Goal: Task Accomplishment & Management: Complete application form

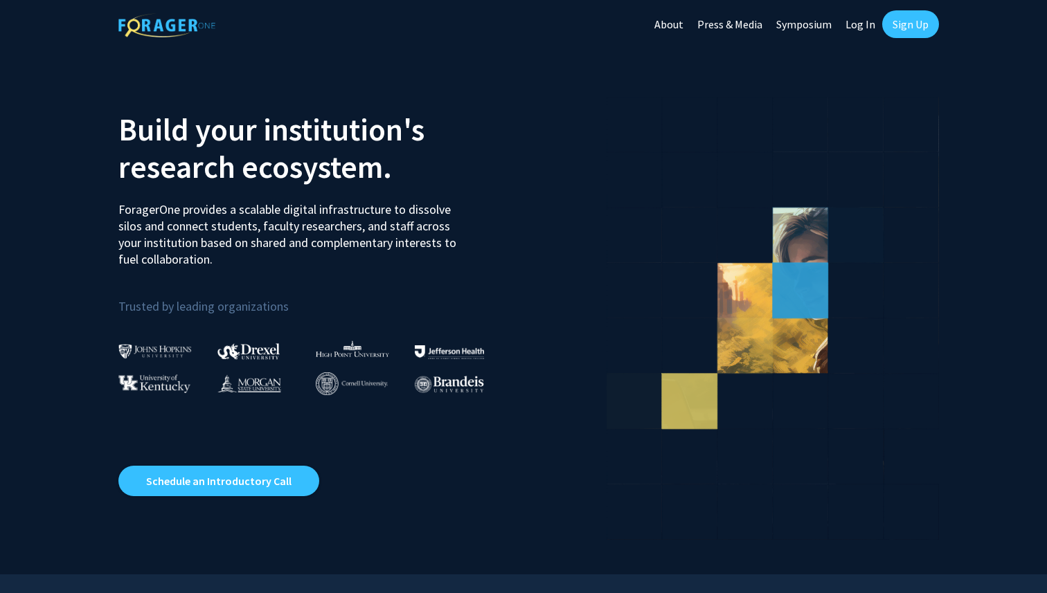
click at [920, 24] on link "Sign Up" at bounding box center [910, 24] width 57 height 28
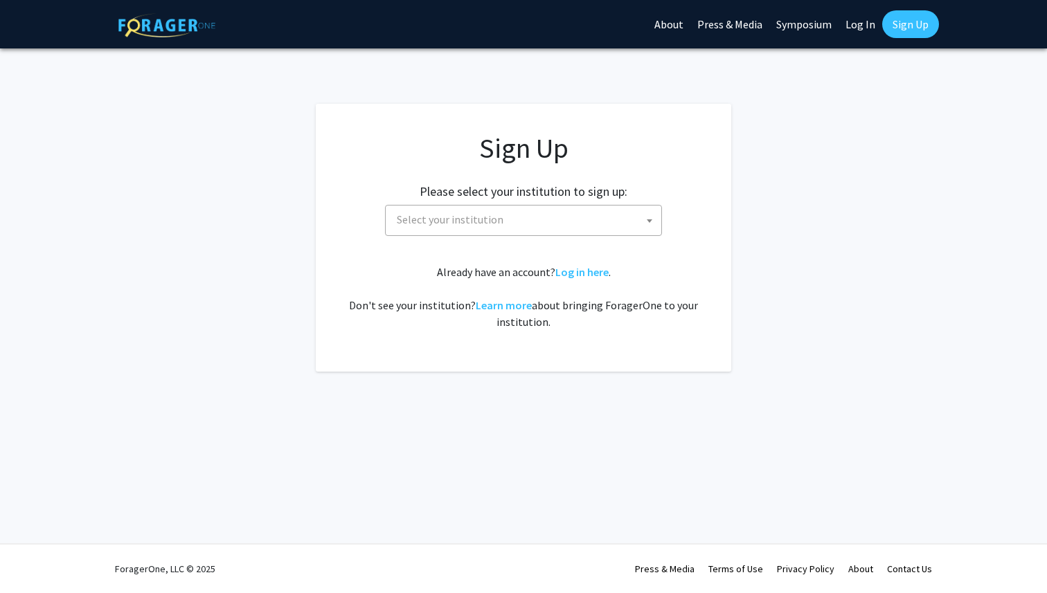
click at [474, 223] on span "Select your institution" at bounding box center [450, 219] width 107 height 14
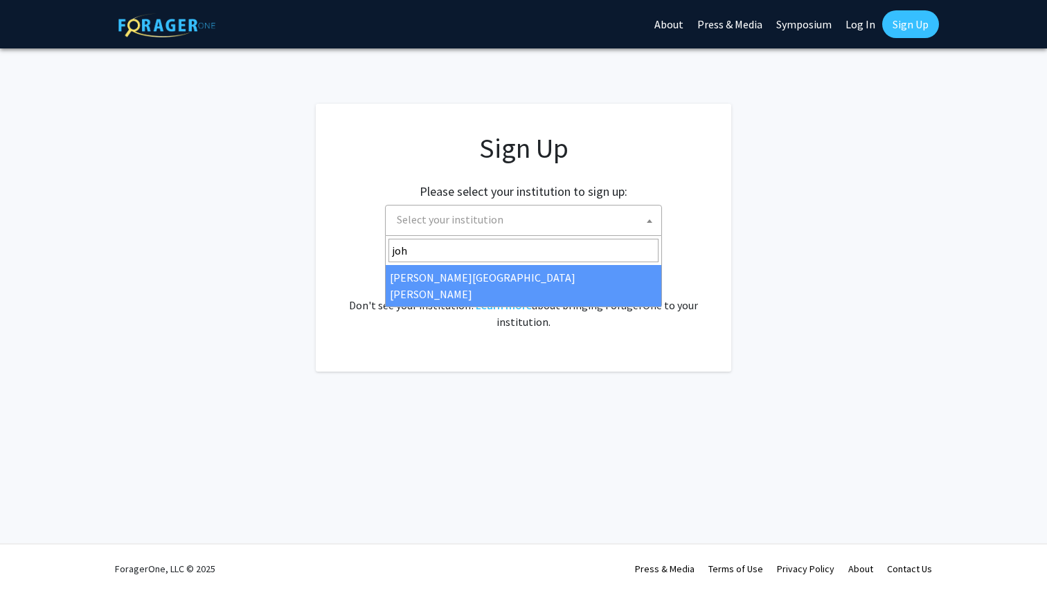
type input "joh"
select select "1"
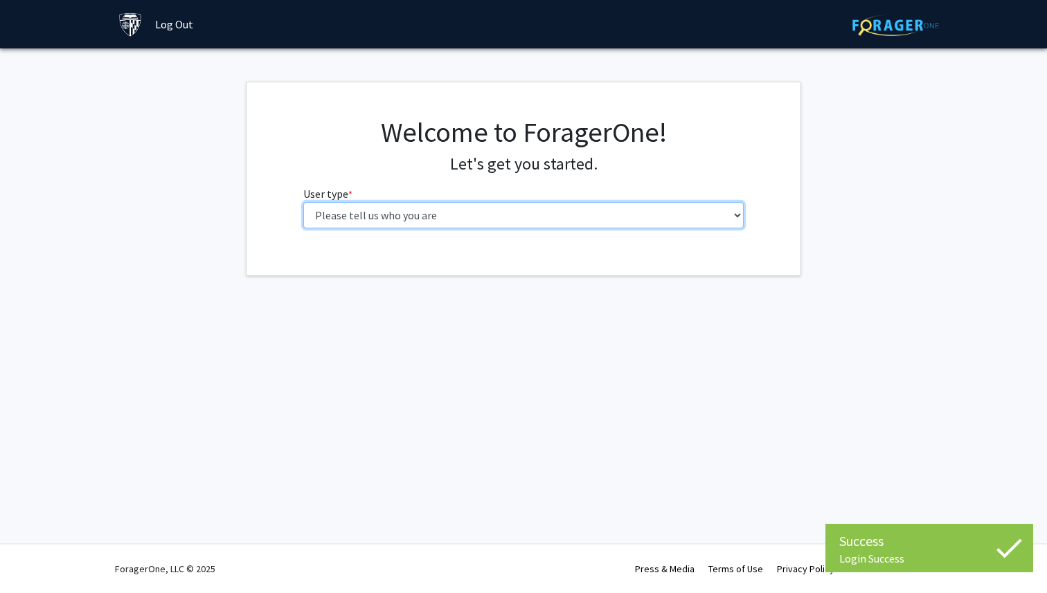
click at [422, 212] on select "Please tell us who you are Undergraduate Student Master's Student Doctoral Cand…" at bounding box center [523, 215] width 441 height 26
select select "1: undergrad"
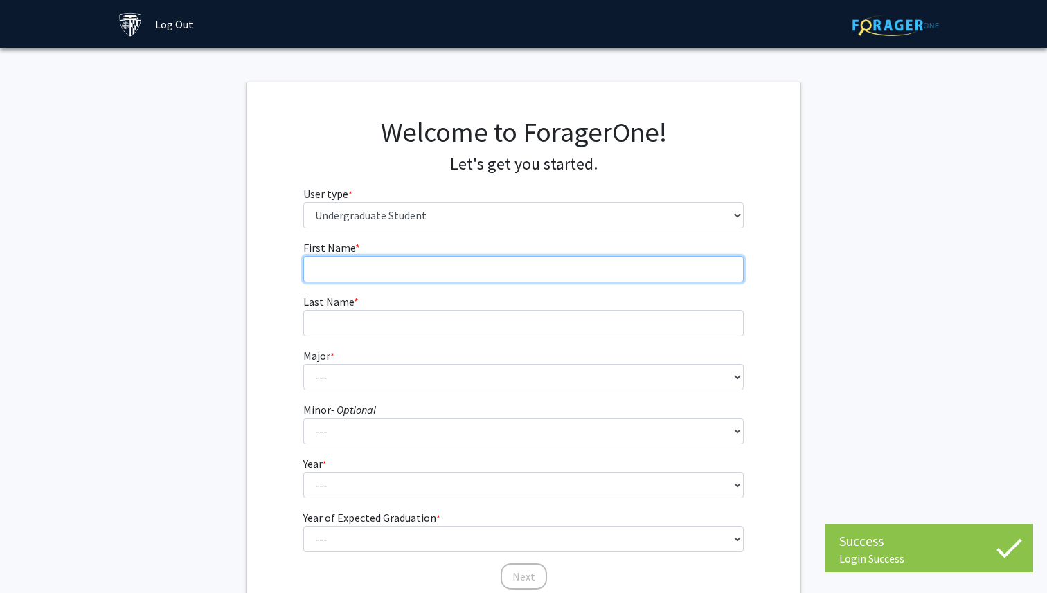
click at [443, 266] on input "First Name * required" at bounding box center [523, 269] width 441 height 26
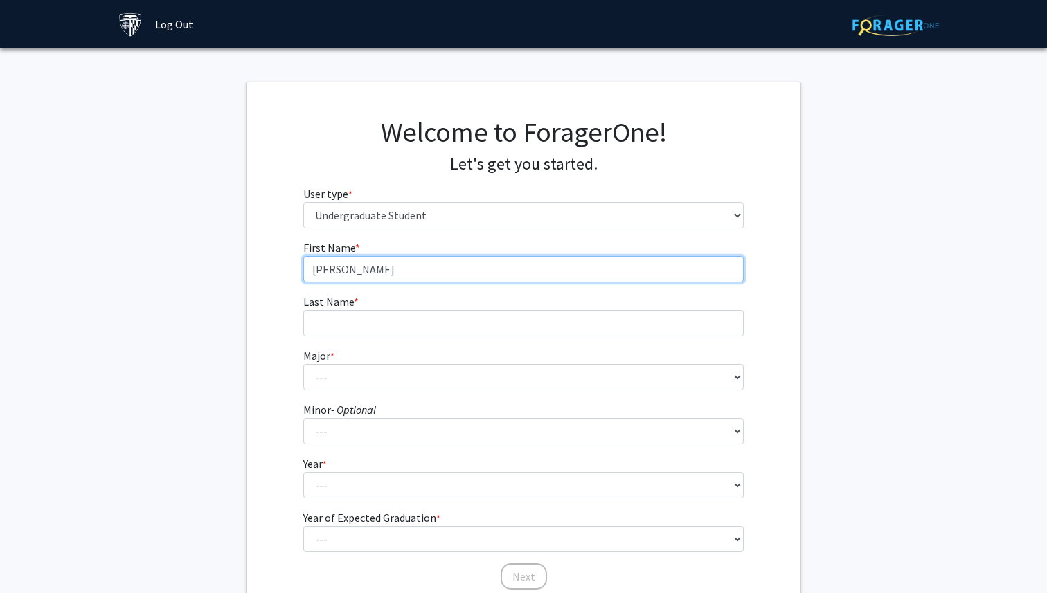
type input "[PERSON_NAME]"
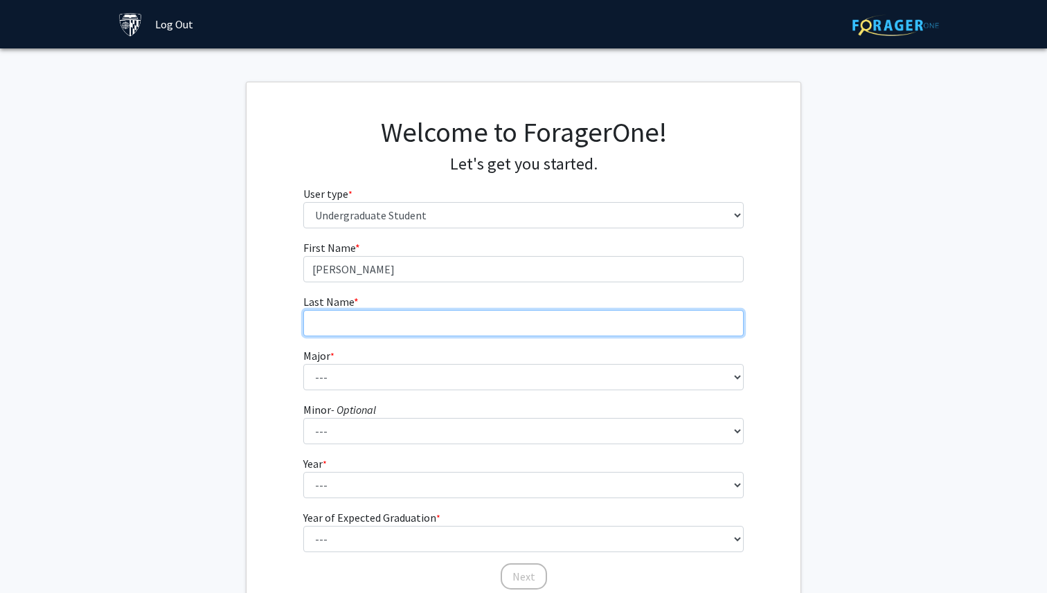
click at [428, 316] on input "Last Name * required" at bounding box center [523, 323] width 441 height 26
type input "Wang"
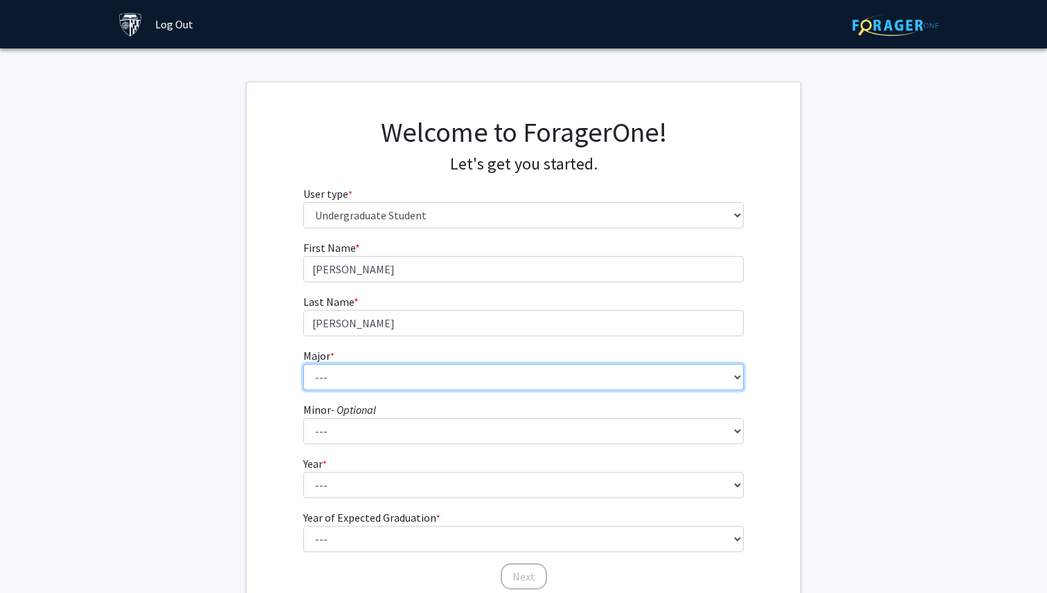
click at [392, 381] on select "--- Africana Studies Anthropology Applied Mathematics & Statistics Archaeology …" at bounding box center [523, 377] width 441 height 26
click at [379, 374] on select "--- Africana Studies Anthropology Applied Mathematics & Statistics Archaeology …" at bounding box center [523, 377] width 441 height 26
select select "13: 28"
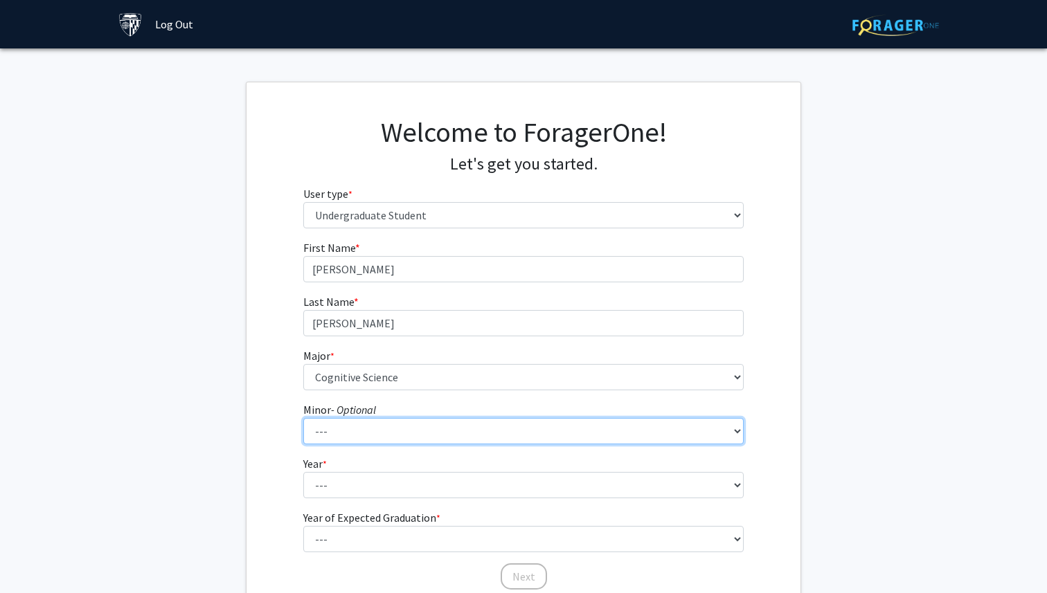
click at [378, 429] on select "--- Accounting and Financial Management Africana Studies Anthropology Applied M…" at bounding box center [523, 431] width 441 height 26
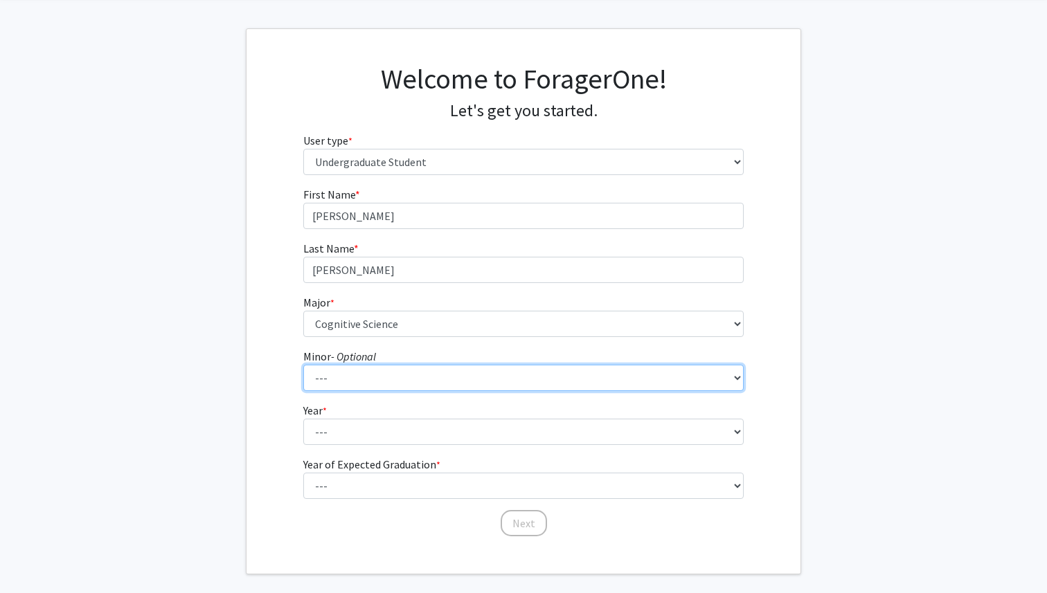
scroll to position [55, 0]
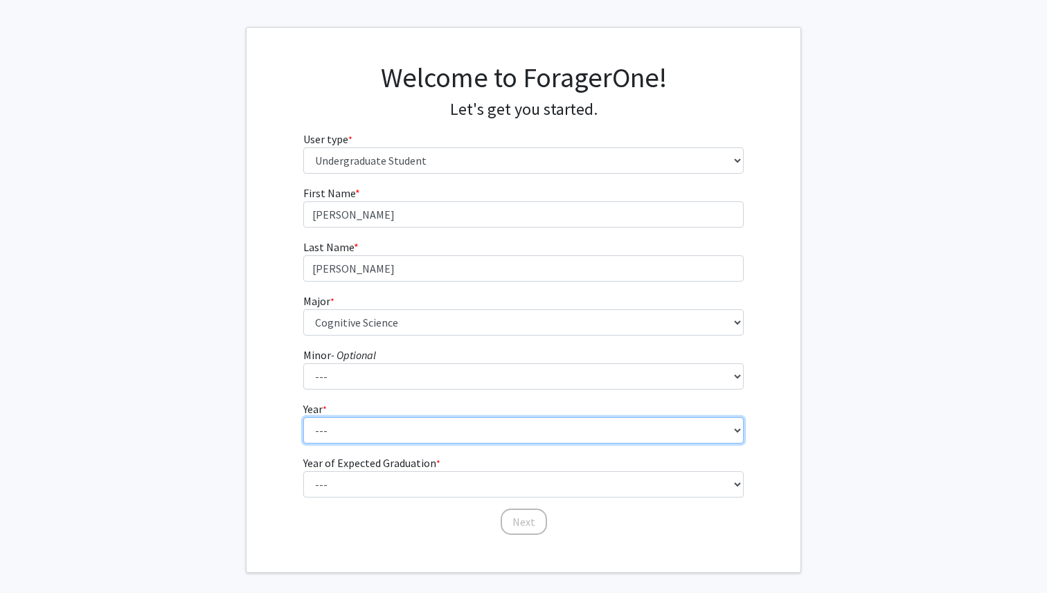
click at [321, 425] on select "--- First-year Sophomore Junior Senior Postbaccalaureate Certificate" at bounding box center [523, 430] width 441 height 26
select select "1: first-year"
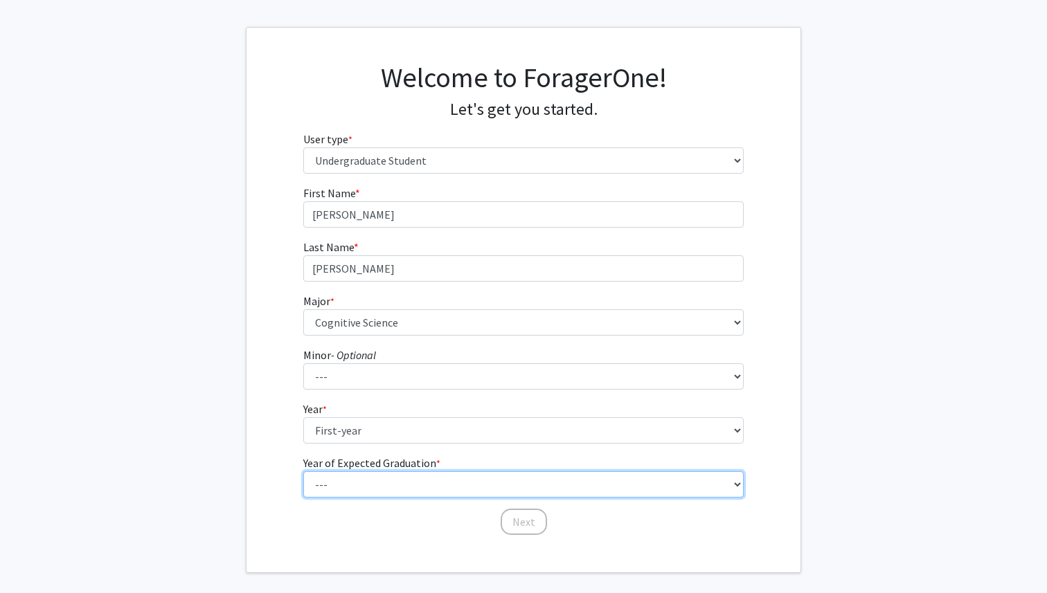
click at [334, 480] on select "--- 2025 2026 2027 2028 2029 2030 2031 2032 2033 2034" at bounding box center [523, 484] width 441 height 26
select select "5: 2029"
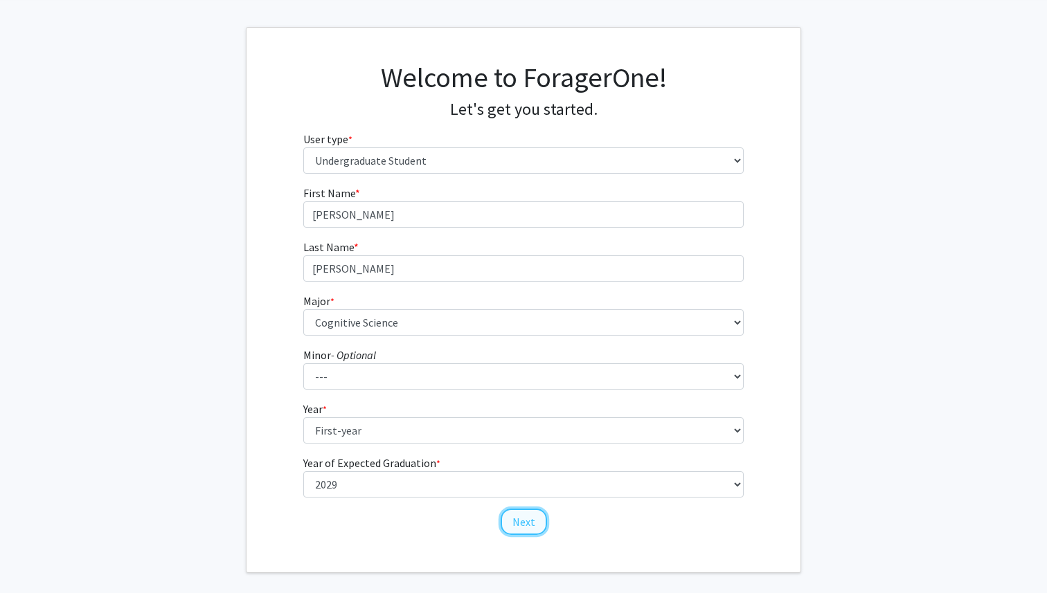
click at [520, 518] on button "Next" at bounding box center [523, 522] width 46 height 26
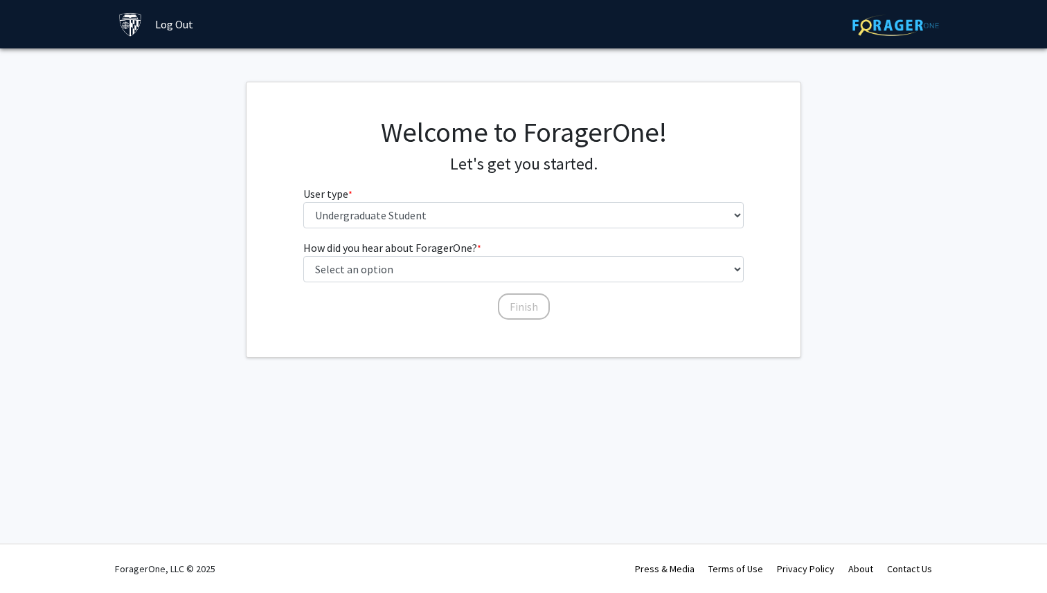
scroll to position [0, 0]
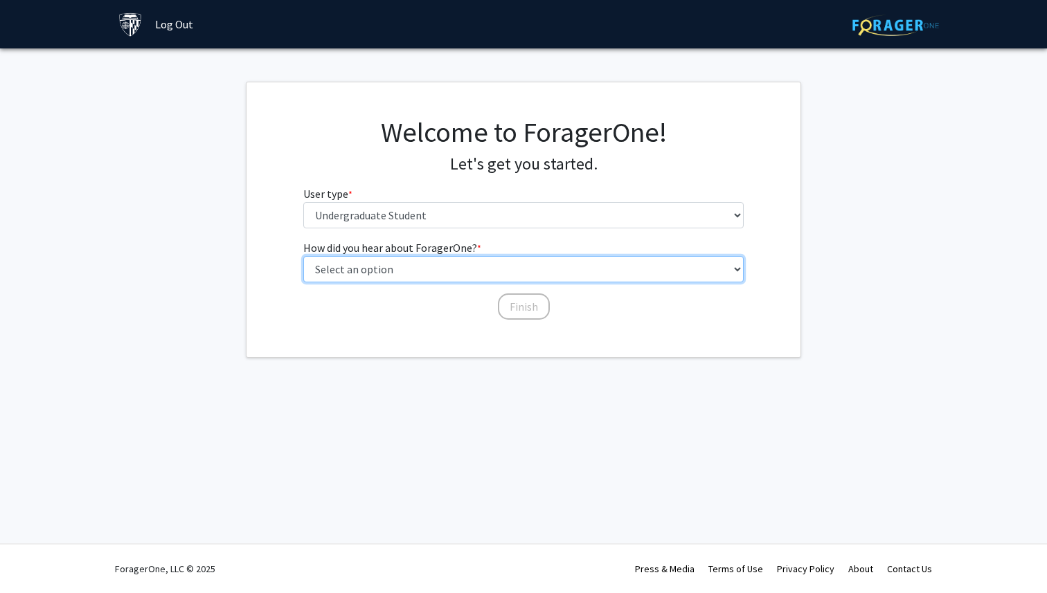
click at [482, 266] on select "Select an option Peer/student recommendation Faculty/staff recommendation Unive…" at bounding box center [523, 269] width 441 height 26
select select "2: faculty_recommendation"
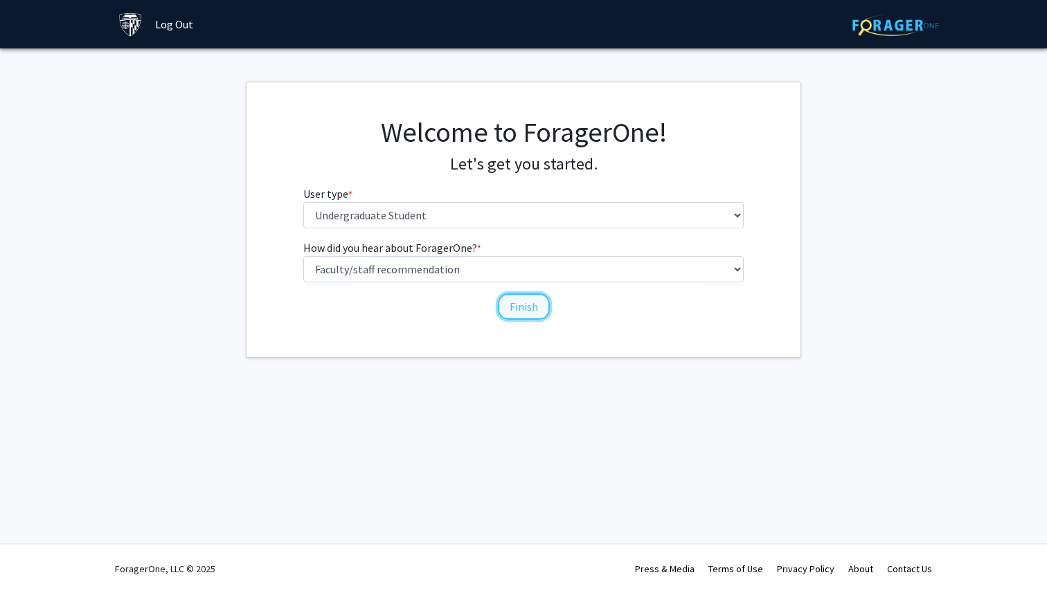
click at [511, 302] on button "Finish" at bounding box center [524, 306] width 52 height 26
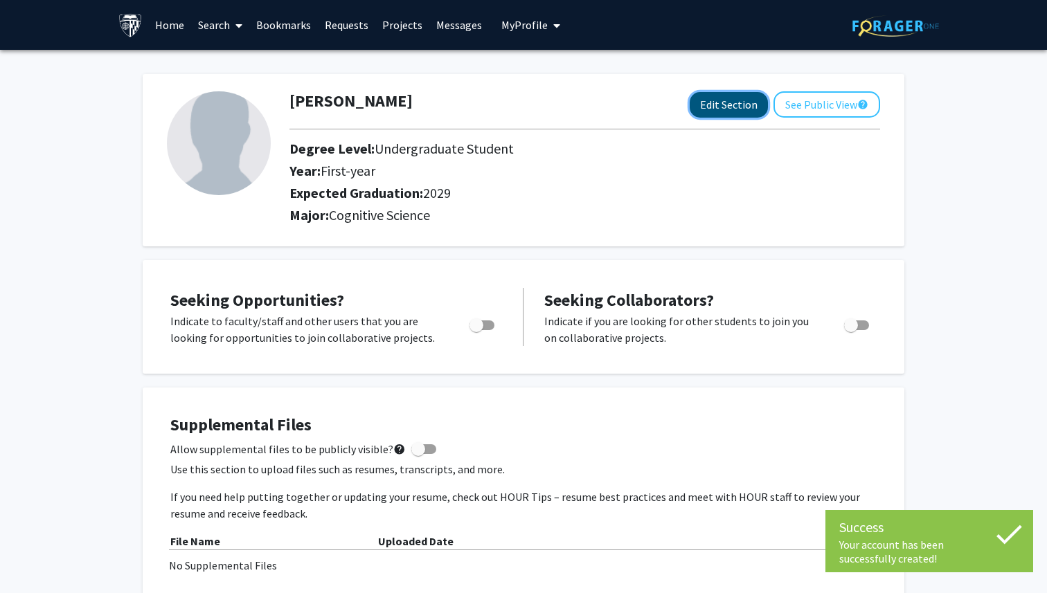
click at [698, 111] on button "Edit Section" at bounding box center [728, 105] width 78 height 26
select select "first-year"
select select "2029"
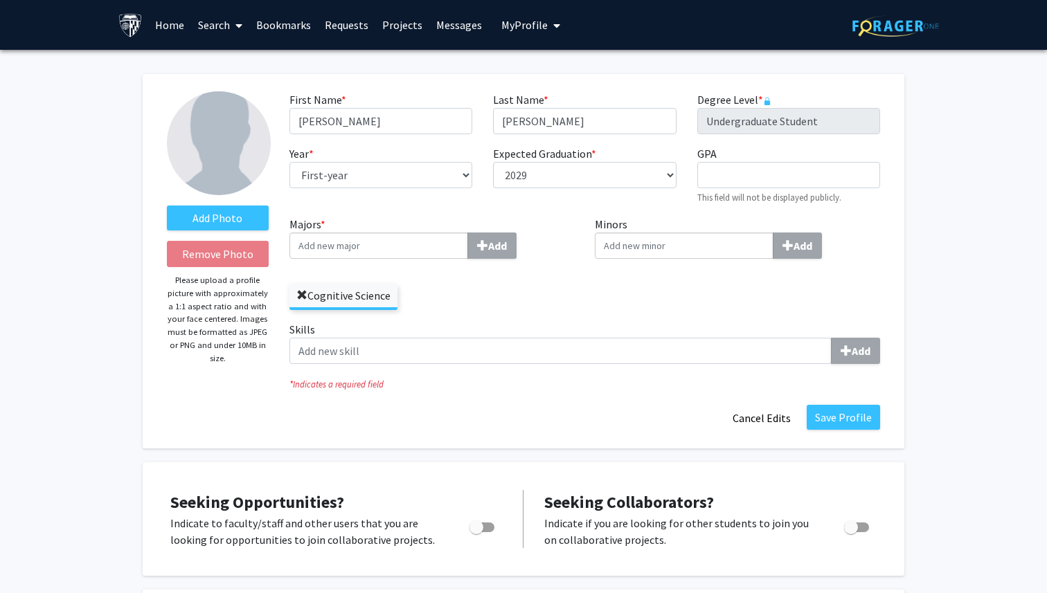
click at [302, 291] on span at bounding box center [301, 295] width 11 height 11
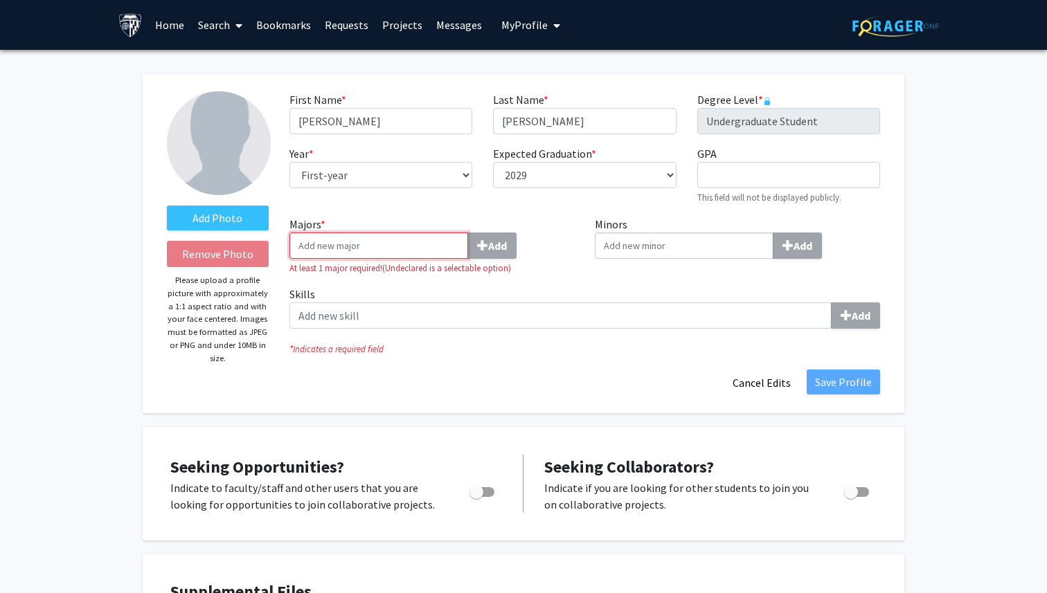
click at [317, 257] on input "Majors * Add" at bounding box center [378, 246] width 179 height 26
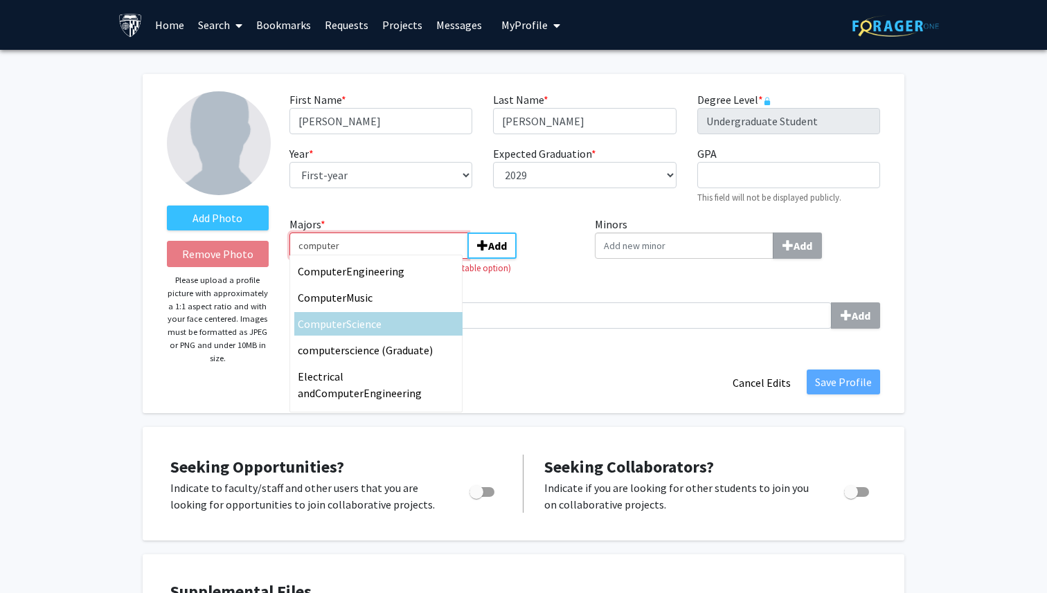
type input "computer"
click at [314, 325] on span "Computer" at bounding box center [322, 324] width 48 height 14
click at [314, 259] on input "computer" at bounding box center [378, 246] width 179 height 26
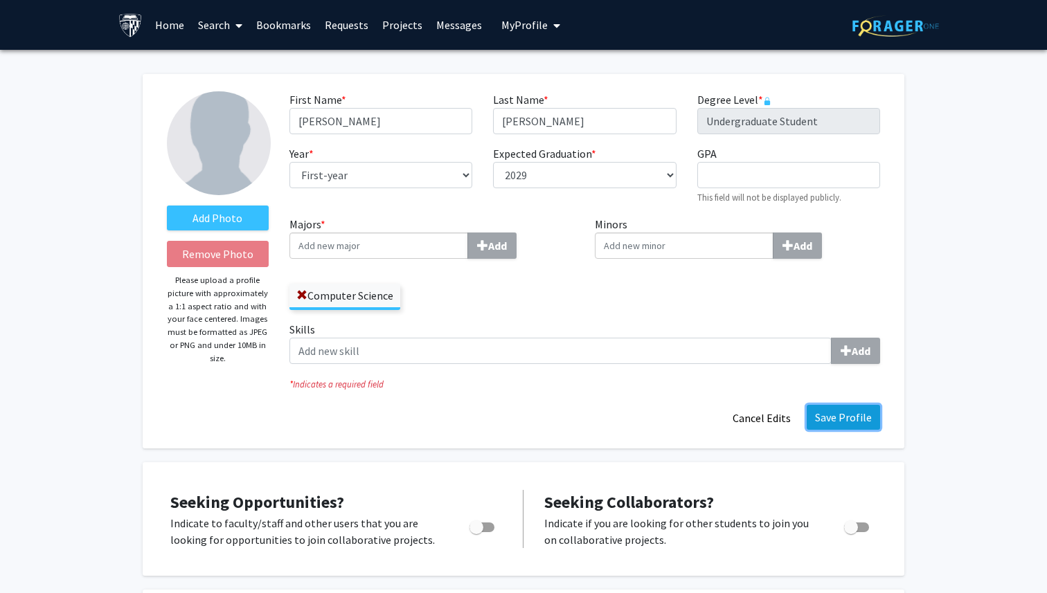
click at [846, 422] on button "Save Profile" at bounding box center [842, 417] width 73 height 25
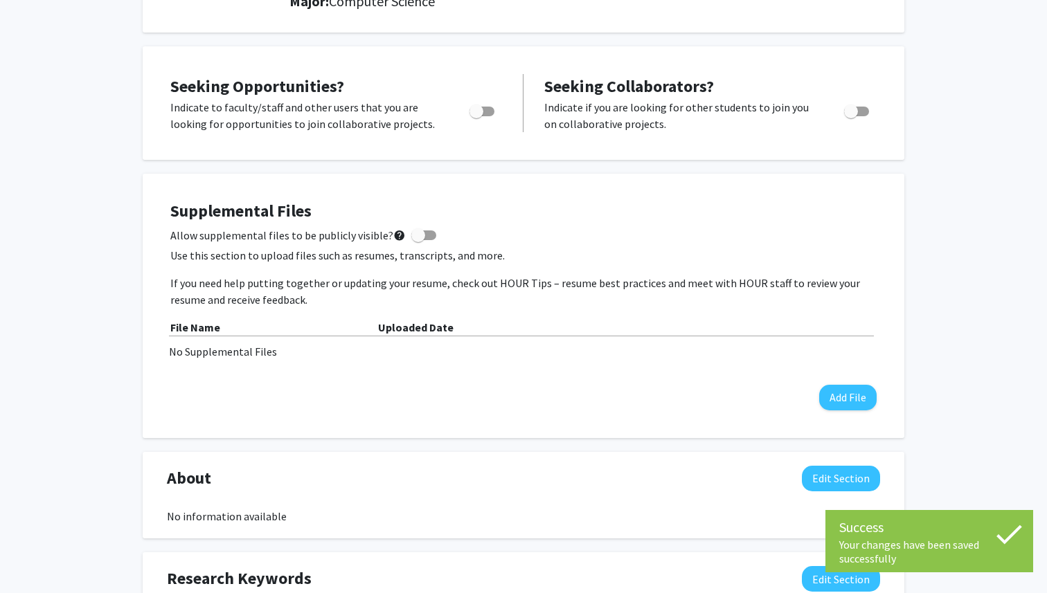
scroll to position [21, 0]
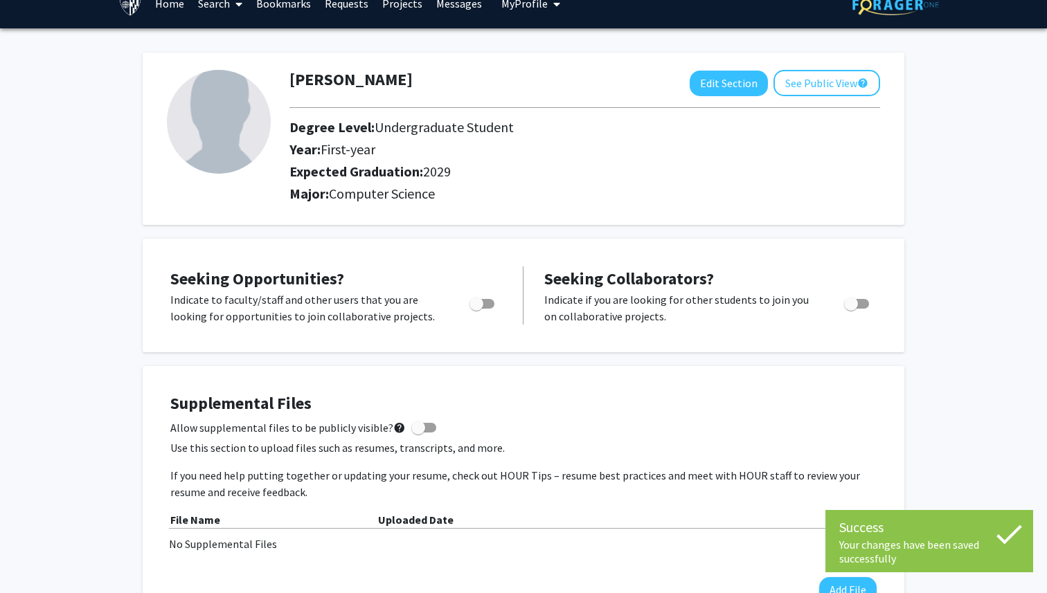
click at [479, 297] on span "Toggle" at bounding box center [476, 304] width 14 height 14
click at [476, 309] on input "Are you actively seeking opportunities?" at bounding box center [476, 309] width 1 height 1
checkbox input "true"
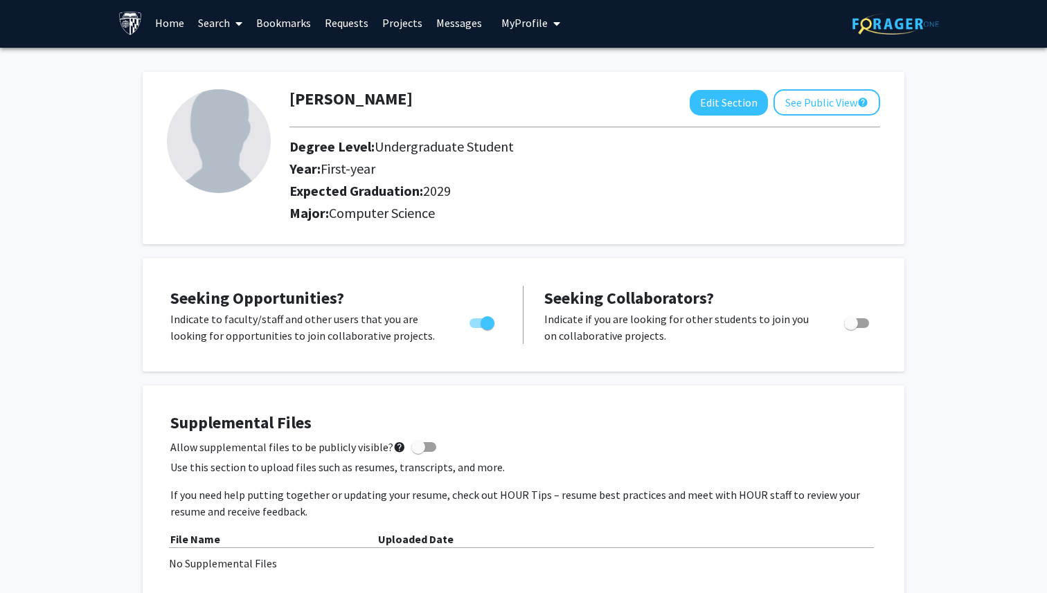
scroll to position [0, 0]
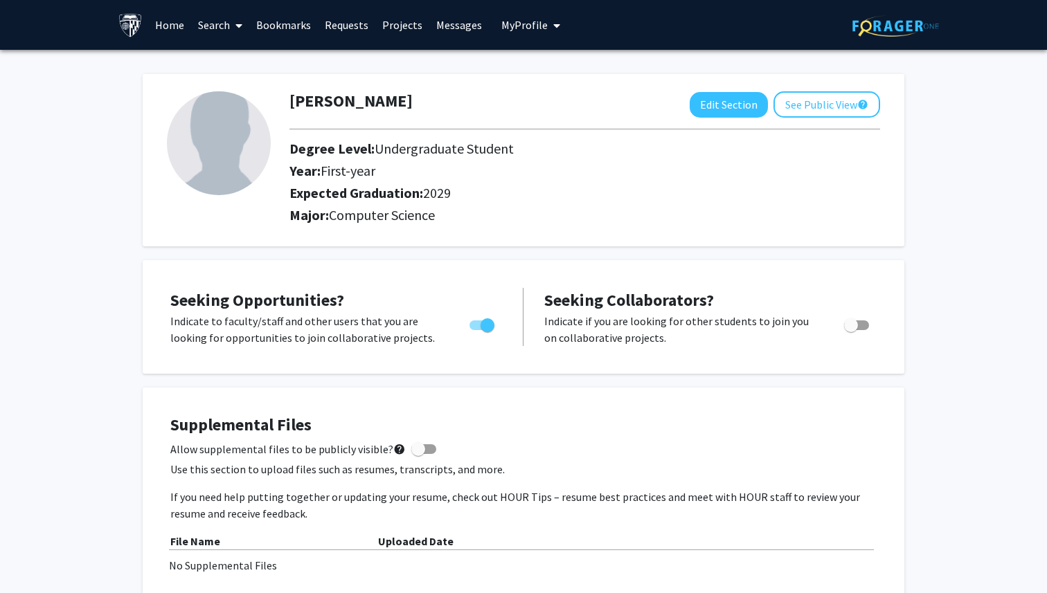
click at [209, 28] on link "Search" at bounding box center [220, 25] width 58 height 48
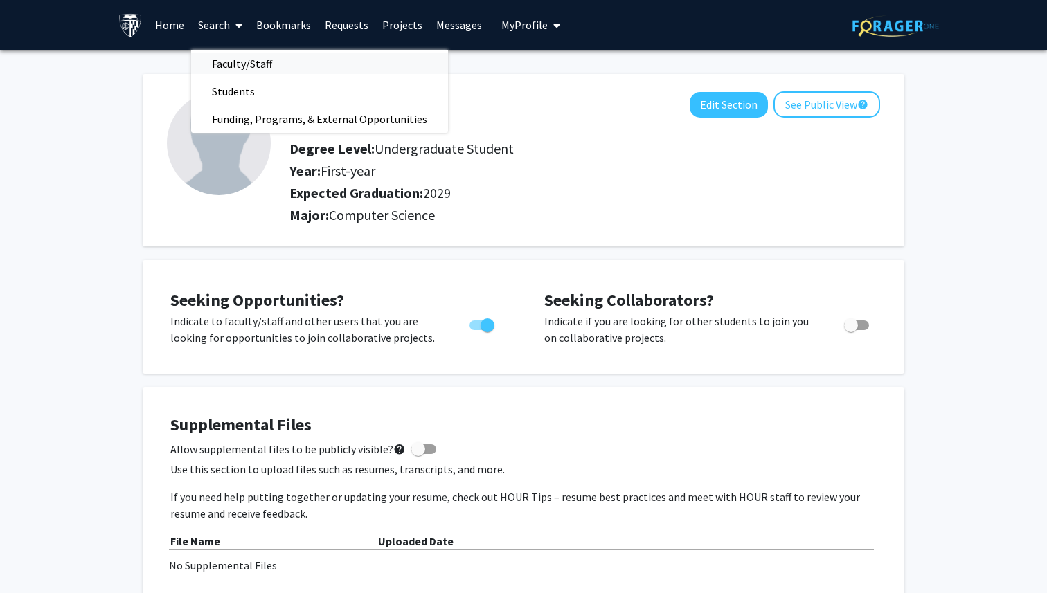
click at [233, 57] on span "Faculty/Staff" at bounding box center [242, 64] width 102 height 28
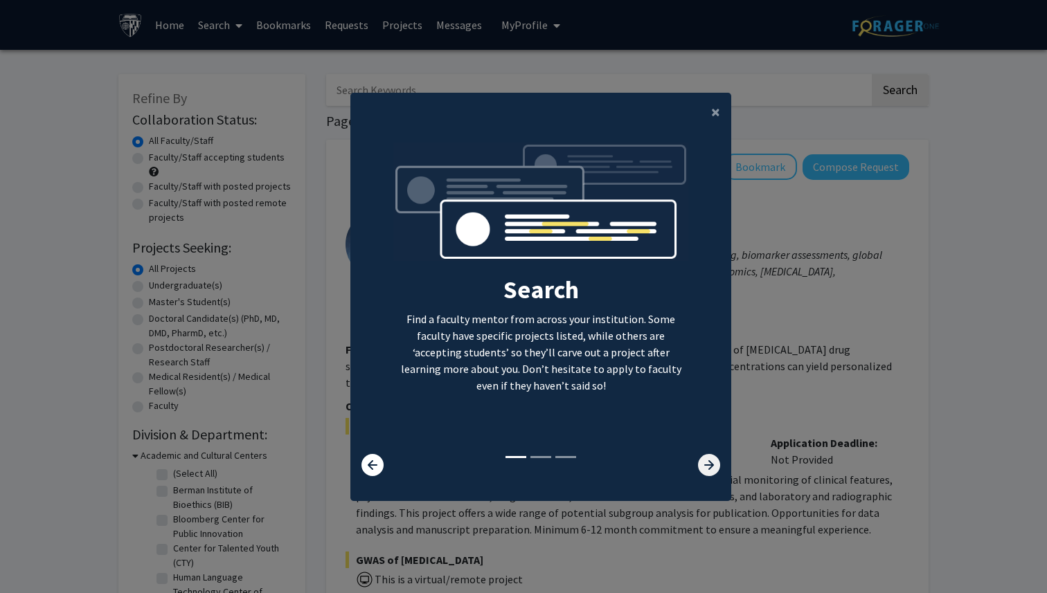
click at [702, 468] on icon at bounding box center [709, 465] width 22 height 22
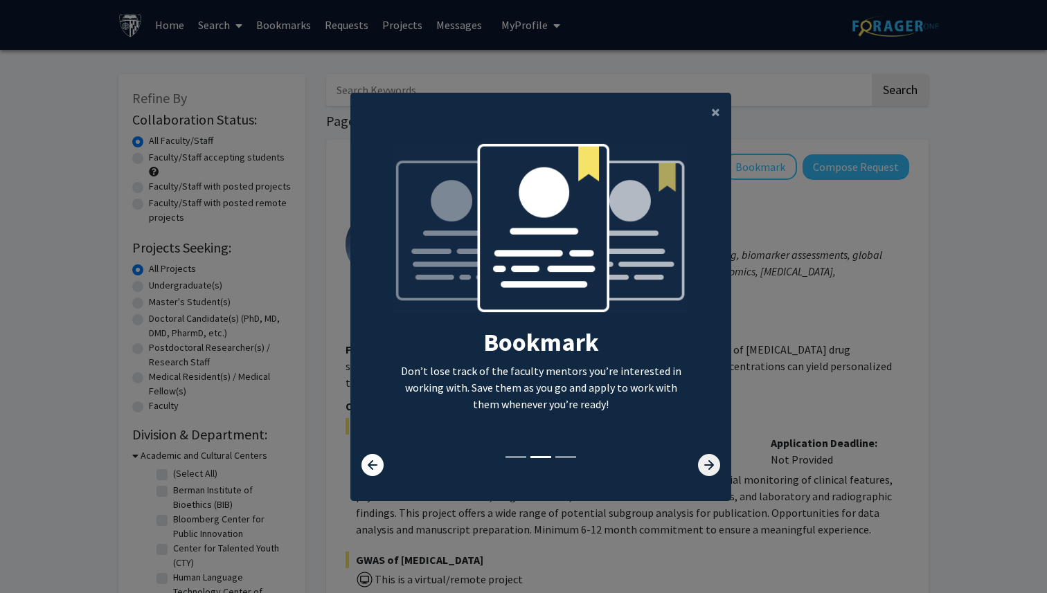
click at [699, 465] on icon at bounding box center [709, 465] width 22 height 22
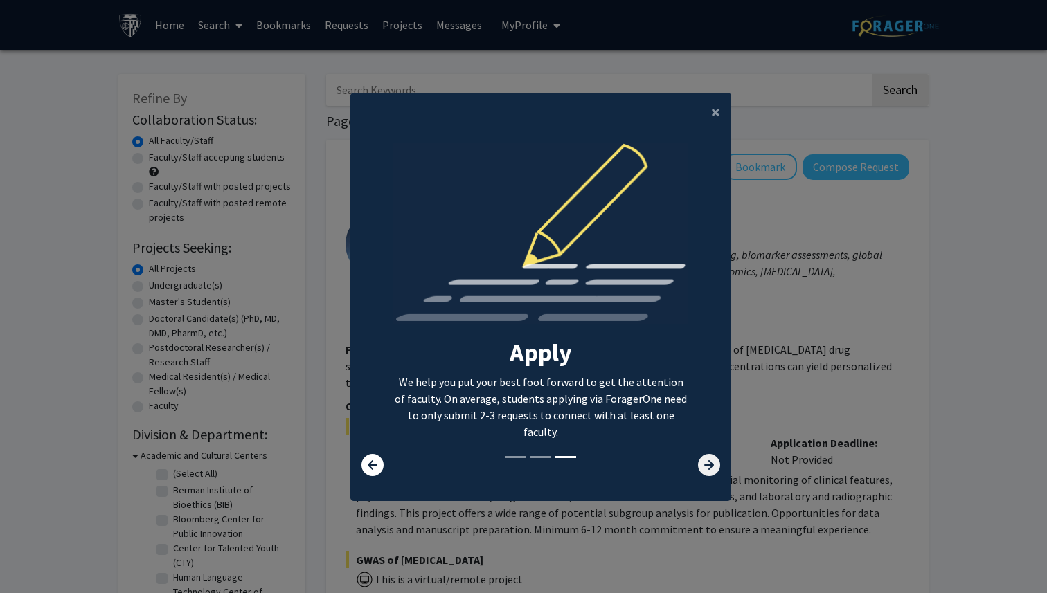
click at [699, 464] on icon at bounding box center [709, 465] width 22 height 22
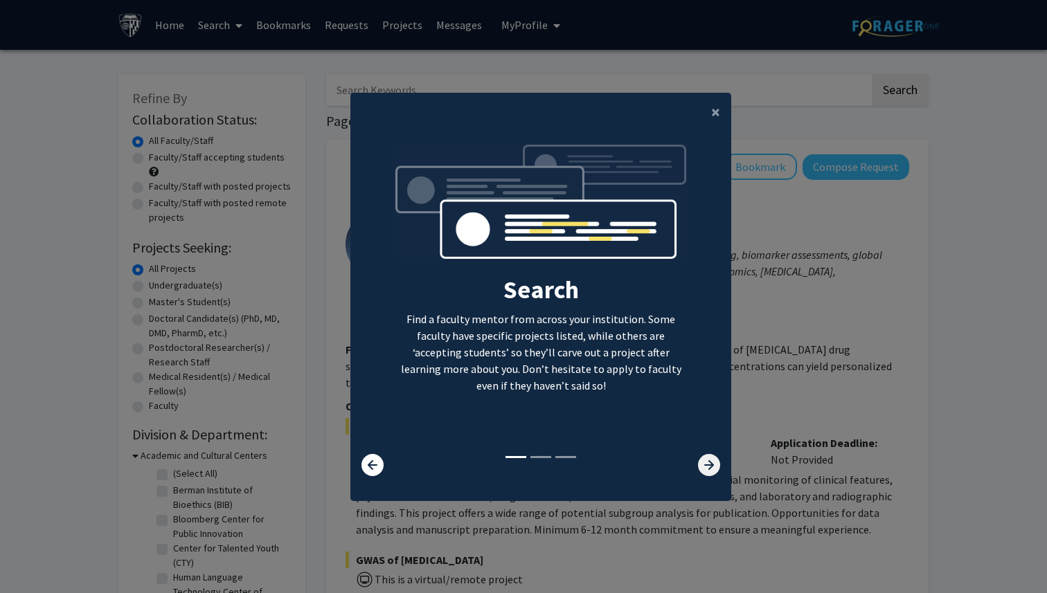
click at [699, 464] on icon at bounding box center [709, 465] width 22 height 22
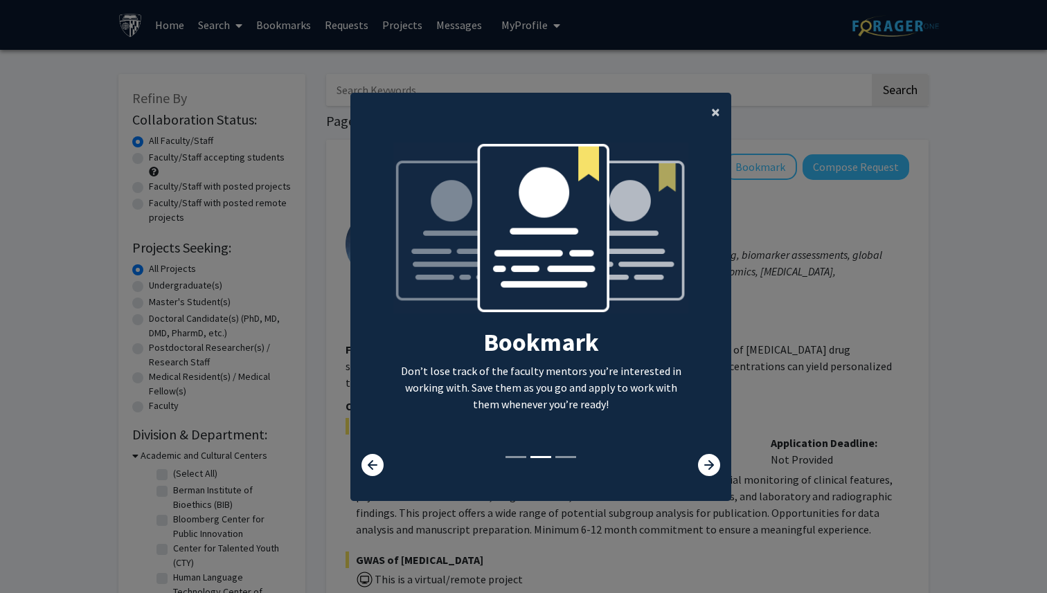
click at [711, 109] on span "×" at bounding box center [715, 111] width 9 height 21
